Goal: Task Accomplishment & Management: Manage account settings

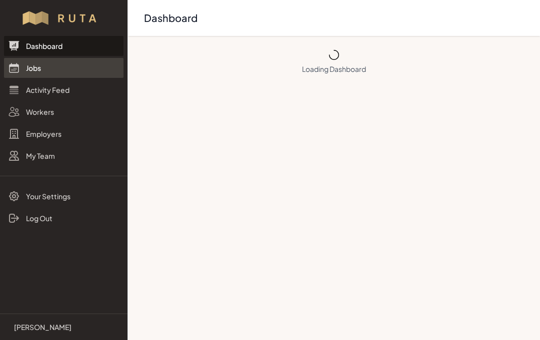
click at [23, 65] on link "Jobs" at bounding box center [63, 68] width 119 height 20
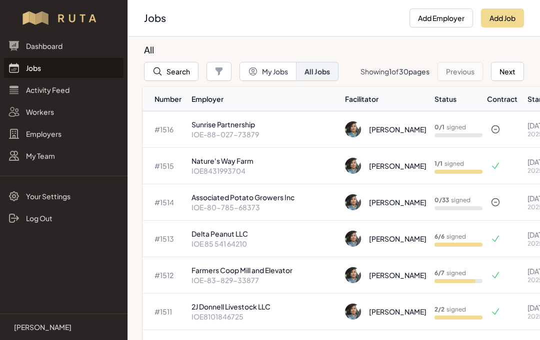
scroll to position [0, 2]
click at [251, 127] on p "Sunrise Partnership" at bounding box center [263, 124] width 145 height 10
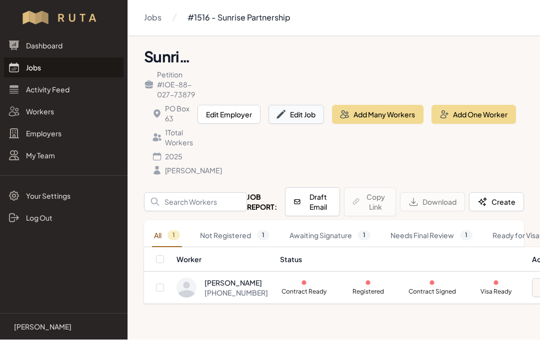
click at [298, 123] on button "Edit Job" at bounding box center [295, 114] width 55 height 19
select select "2025"
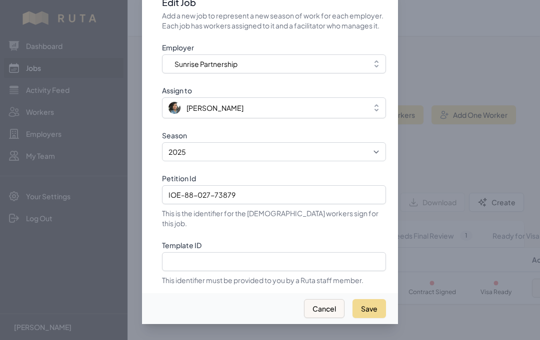
scroll to position [44, 0]
click at [259, 253] on input "Template ID" at bounding box center [274, 261] width 224 height 19
click at [198, 252] on input "Template ID" at bounding box center [274, 261] width 224 height 19
paste input "Zz7Lrdemy33algAsvHdf"
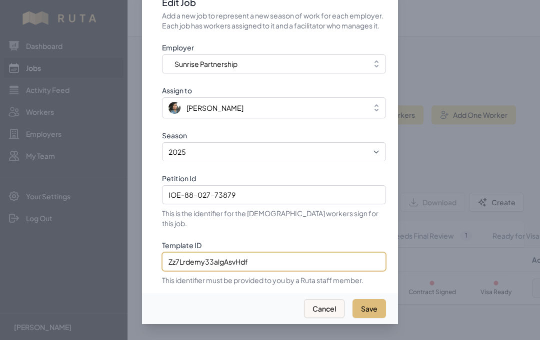
type input "Zz7Lrdemy33algAsvHdf"
click at [369, 300] on button "Save" at bounding box center [368, 308] width 33 height 19
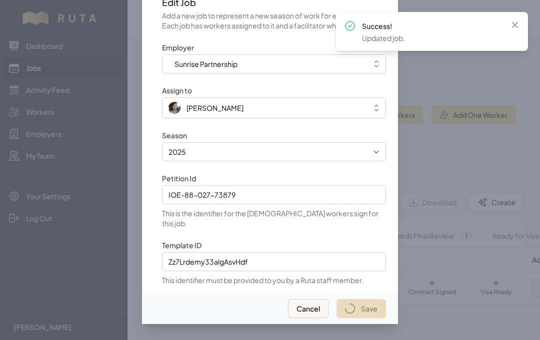
select select "2023"
select select "2025"
type input "IOE-88-027-73879"
type input "Zz7Lrdemy33algAsvHdf"
click at [516, 23] on icon at bounding box center [515, 25] width 6 height 6
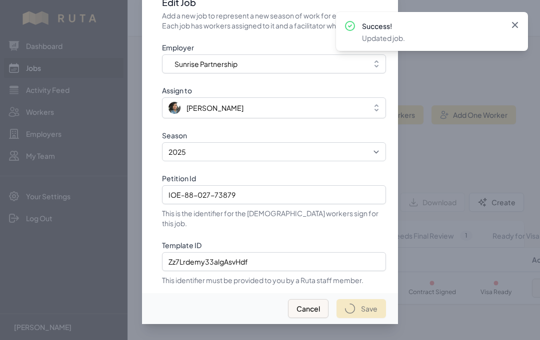
select select "2023"
